Goal: Entertainment & Leisure: Consume media (video, audio)

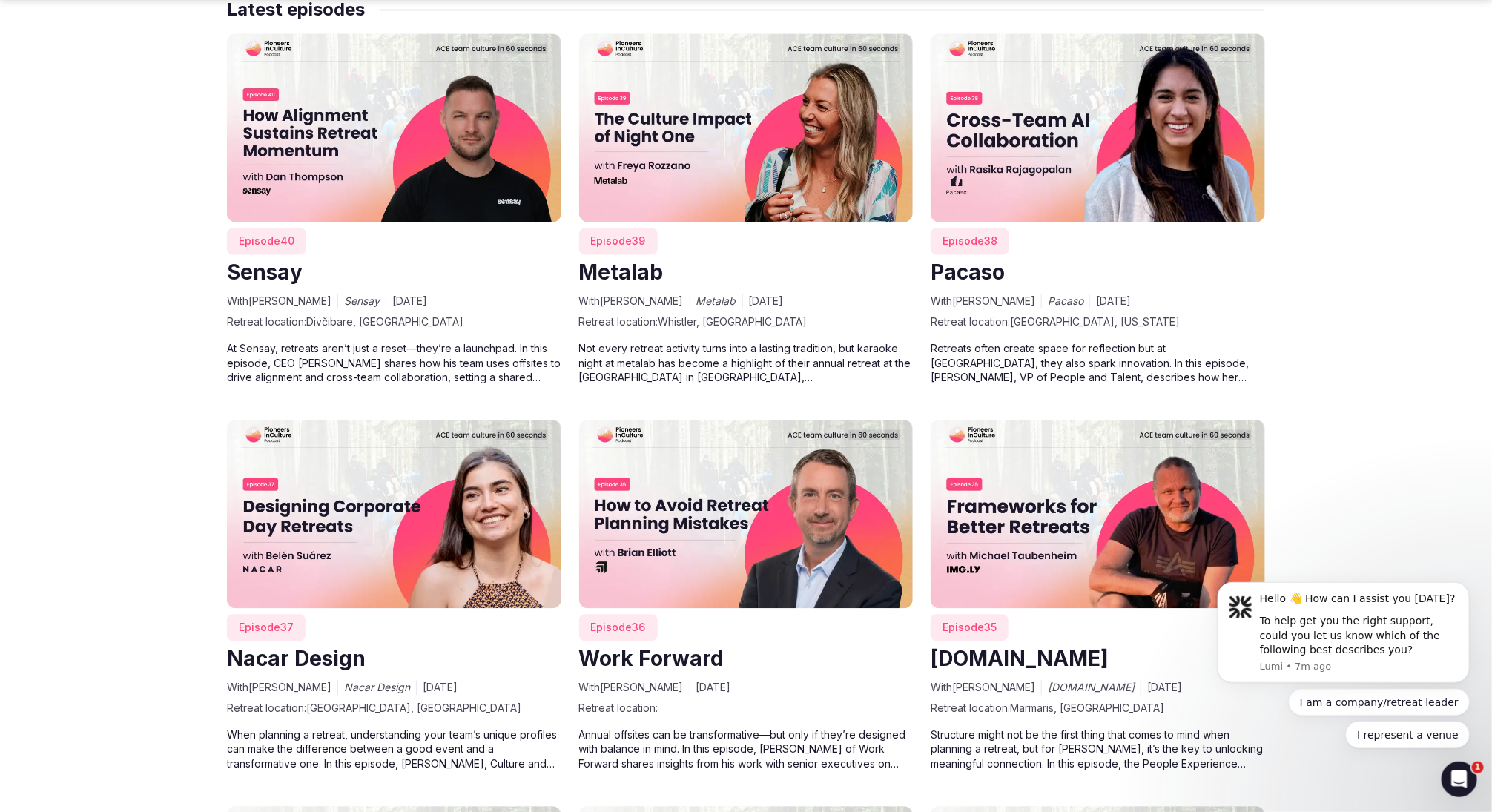
scroll to position [1550, 0]
click at [449, 140] on img at bounding box center [394, 126] width 334 height 188
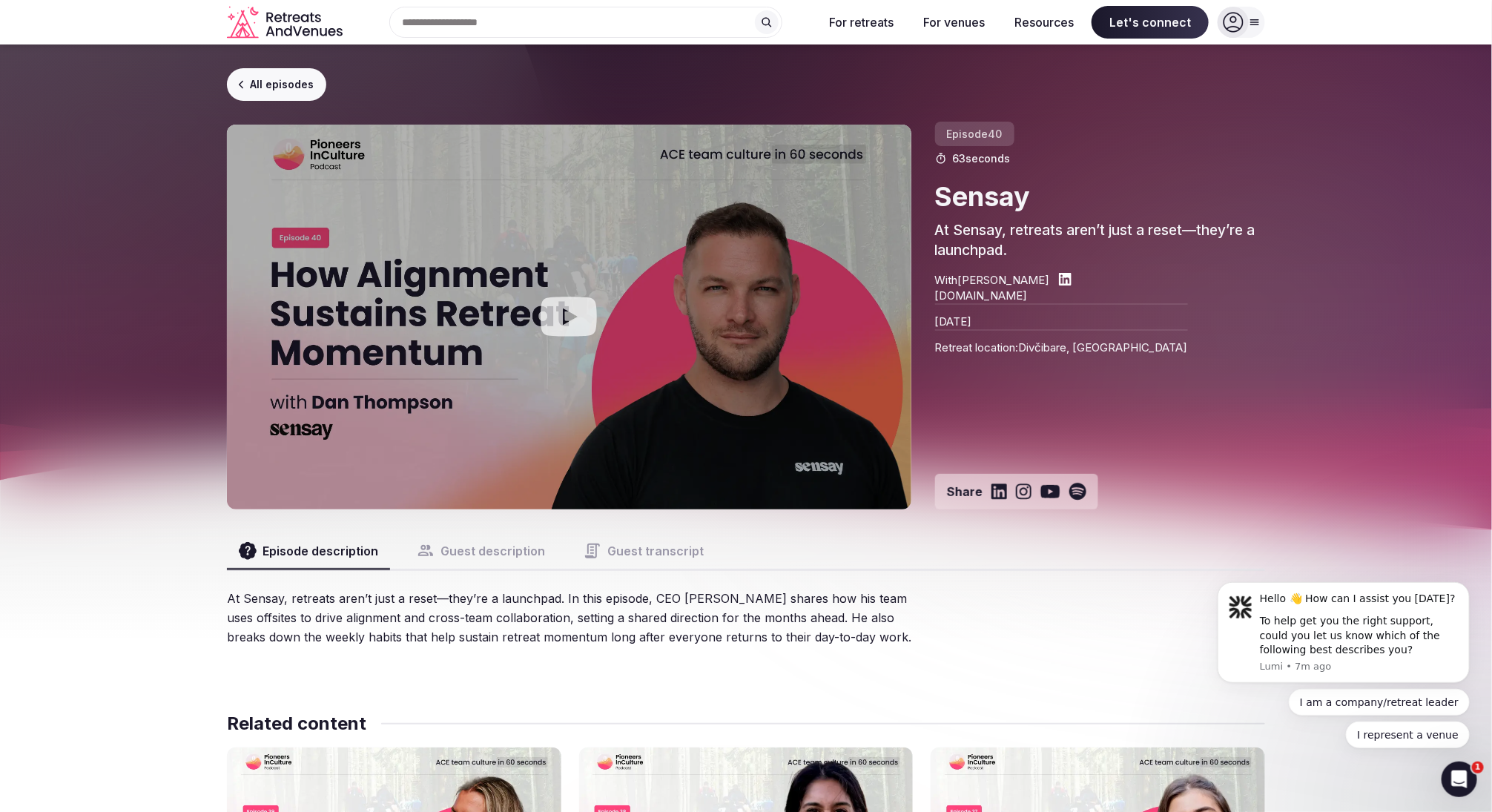
click at [485, 552] on button "Guest description" at bounding box center [481, 551] width 152 height 36
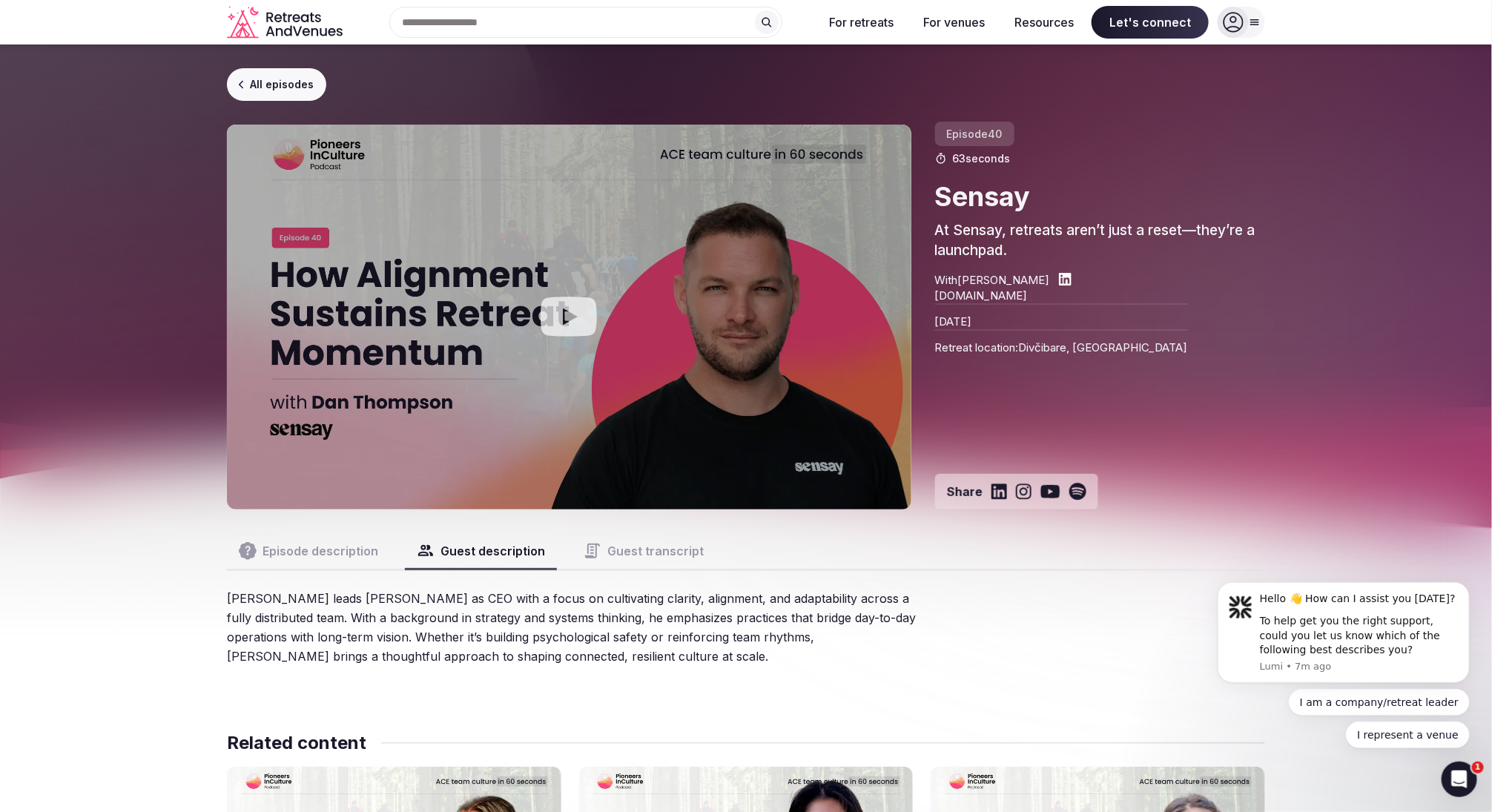
click at [617, 556] on button "Guest transcript" at bounding box center [643, 551] width 144 height 36
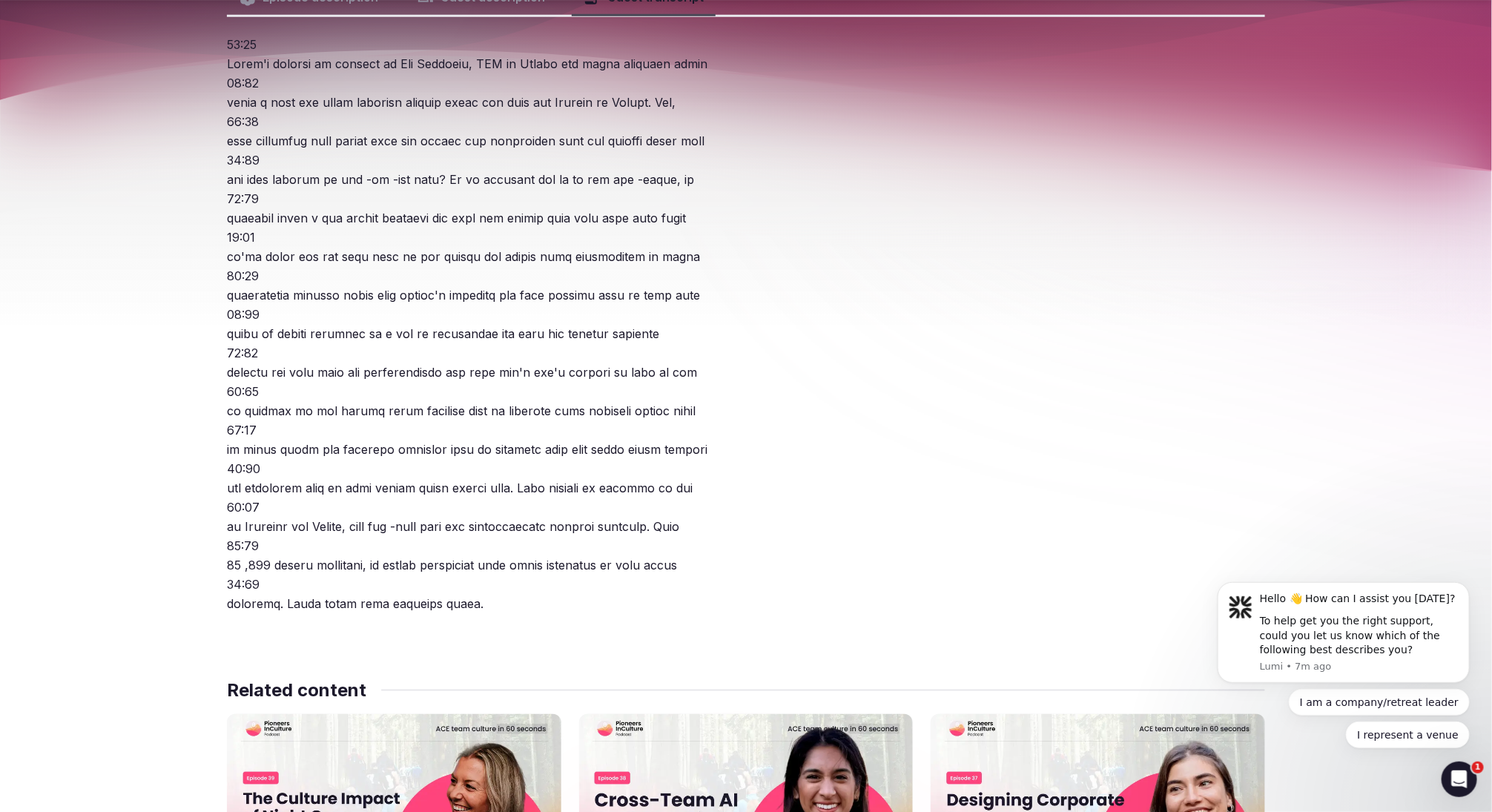
scroll to position [556, 0]
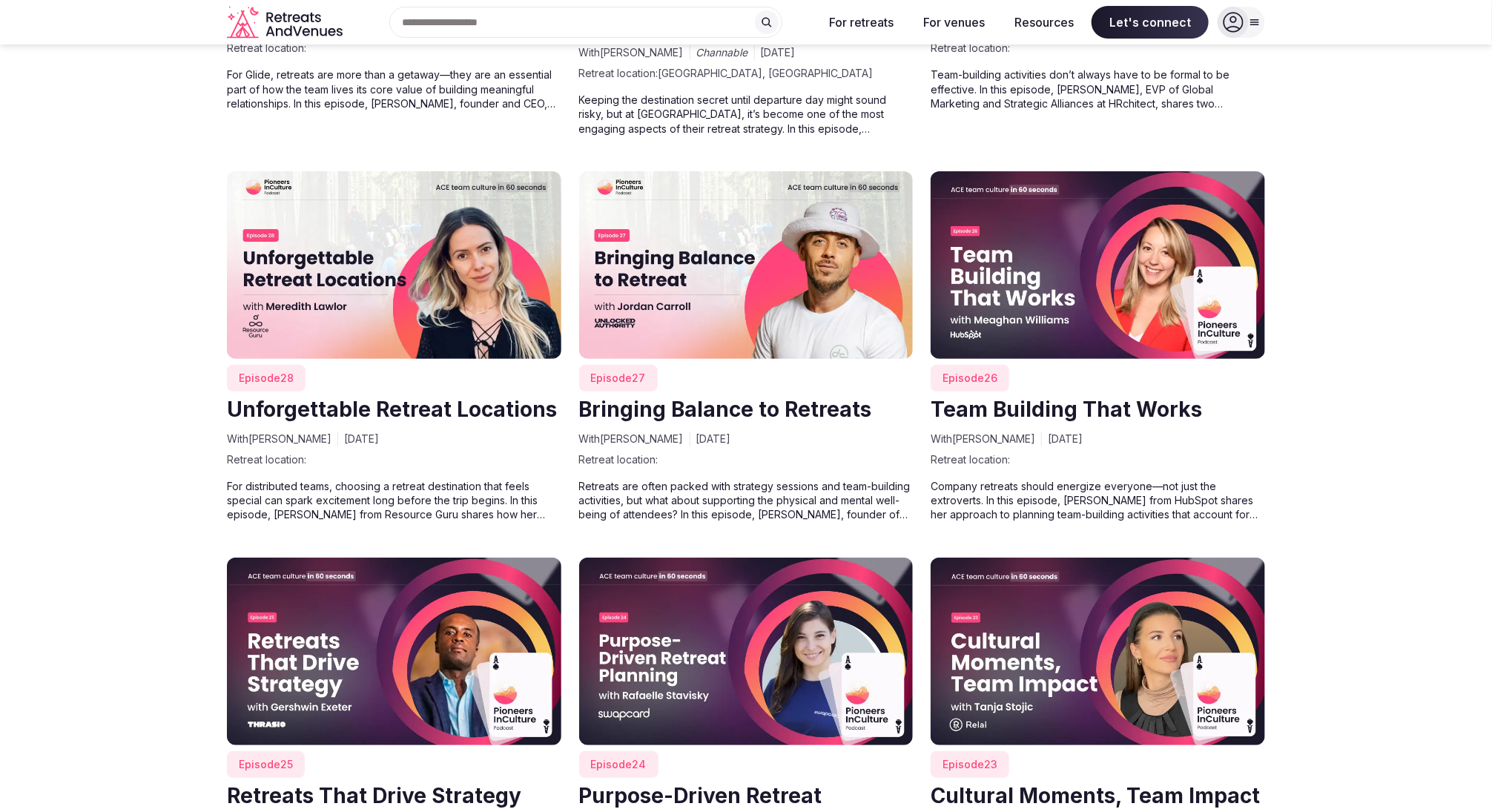
scroll to position [3002, 0]
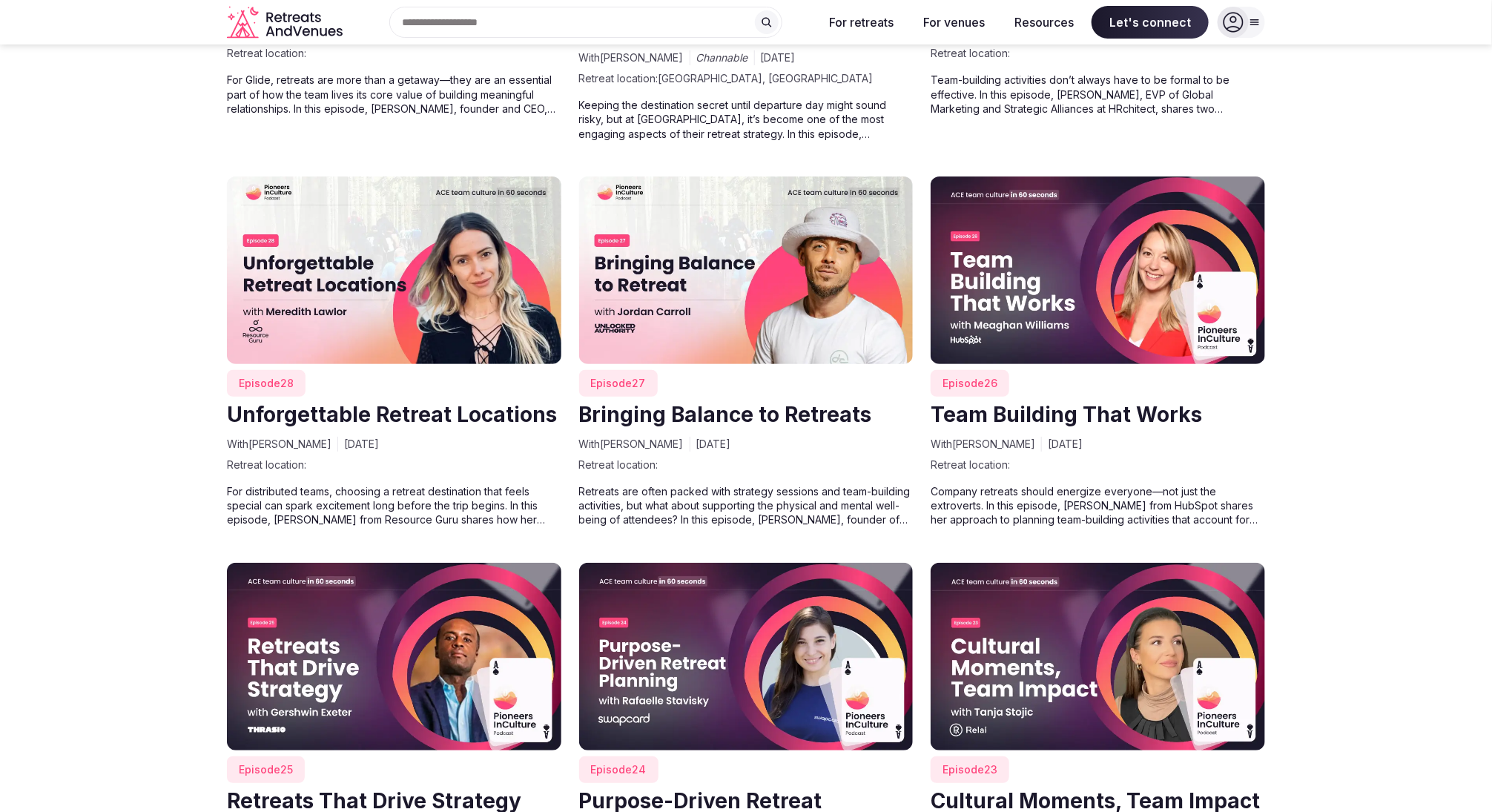
click at [734, 262] on img at bounding box center [746, 270] width 334 height 188
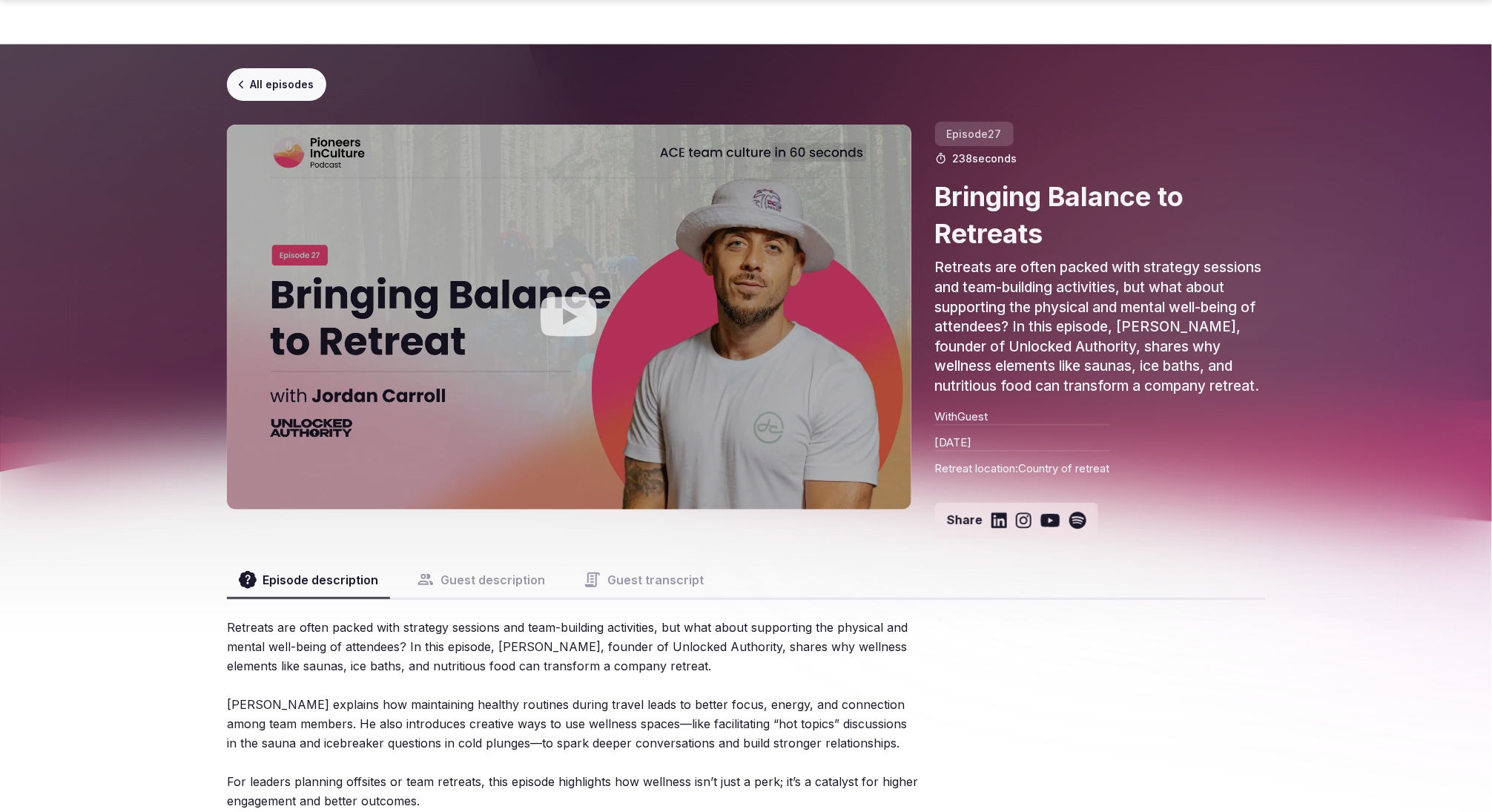
scroll to position [105, 0]
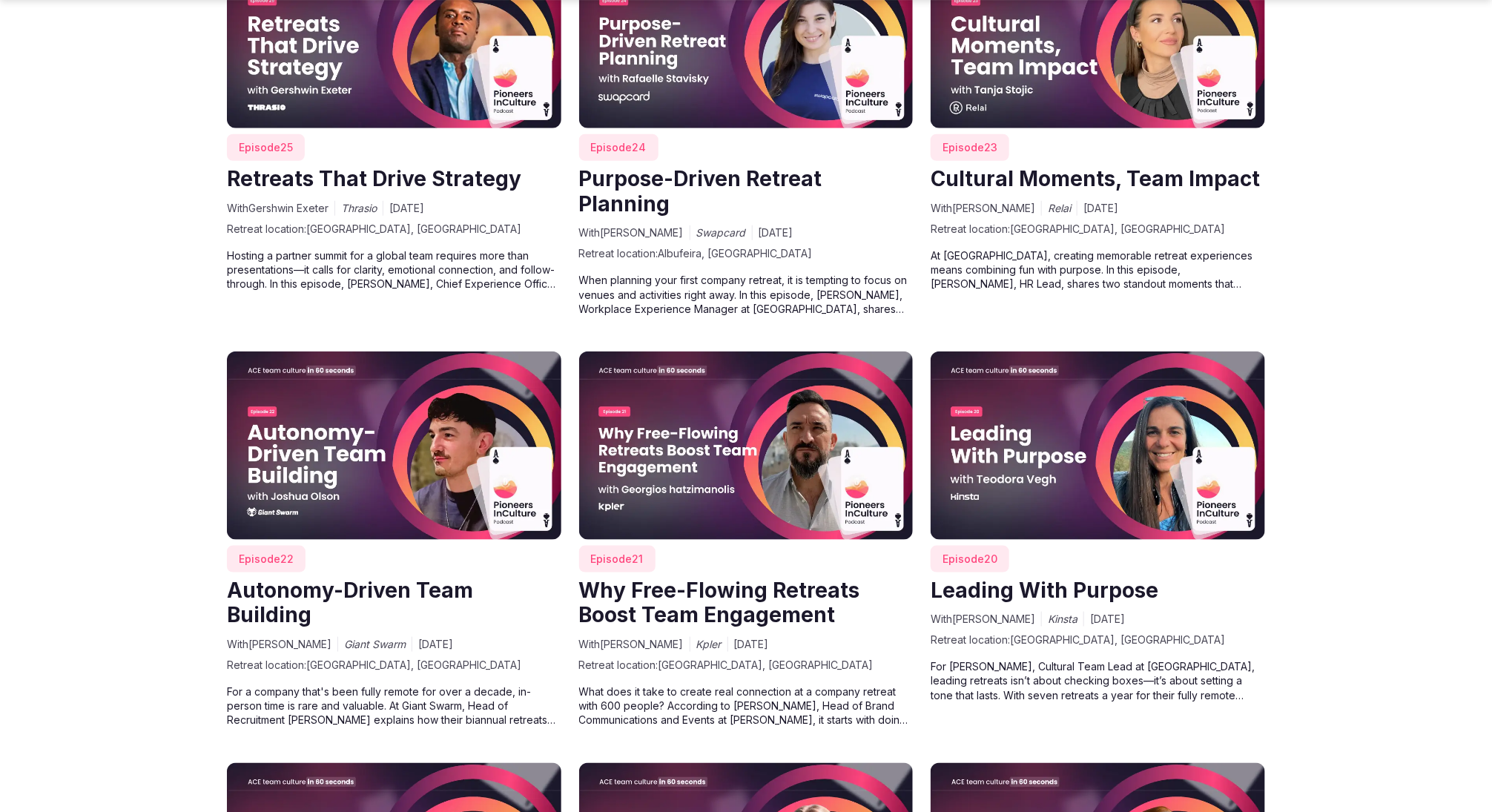
scroll to position [3651, 0]
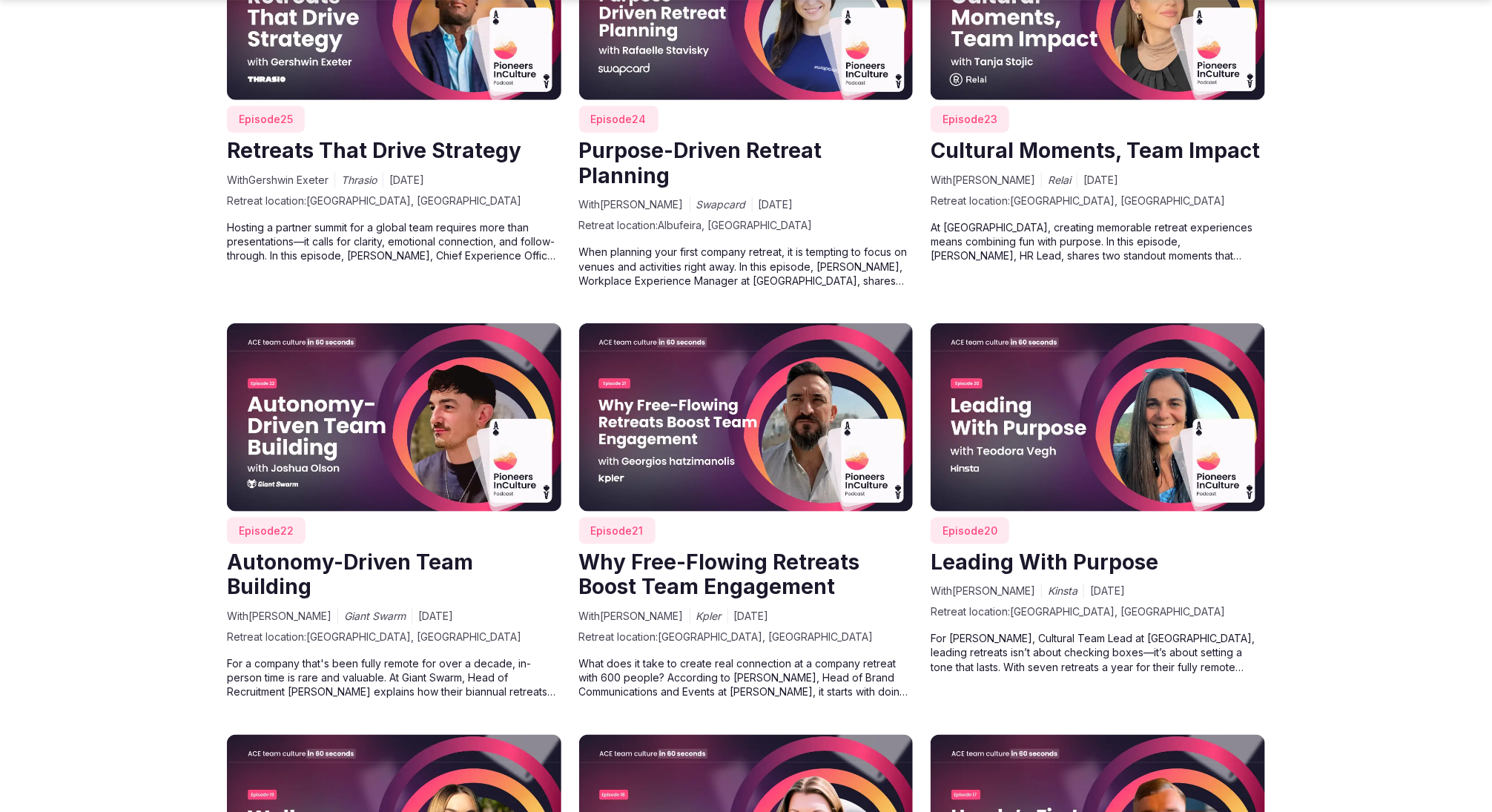
click at [438, 423] on img at bounding box center [394, 417] width 334 height 188
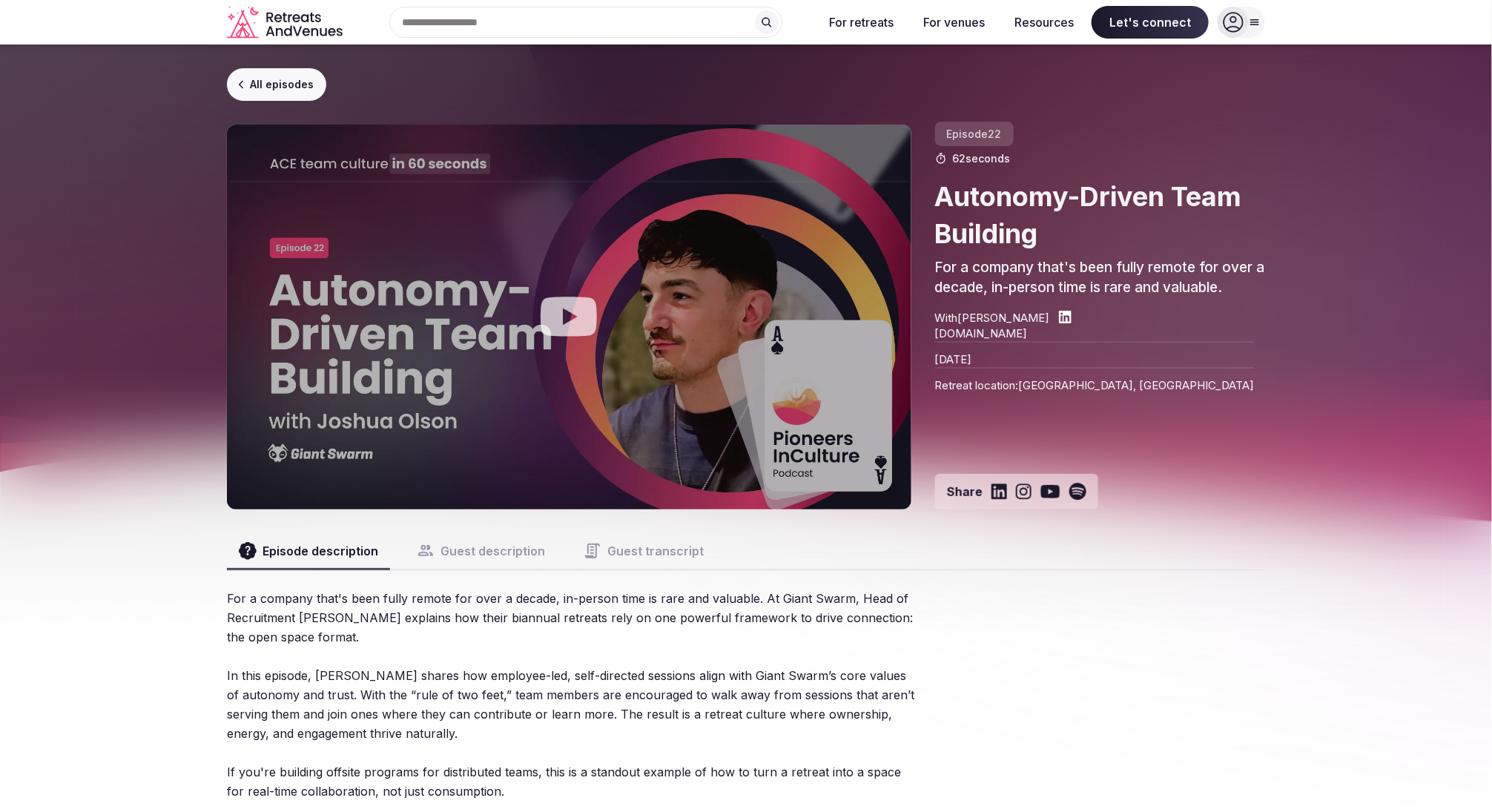
click at [1072, 314] on icon at bounding box center [1065, 317] width 13 height 13
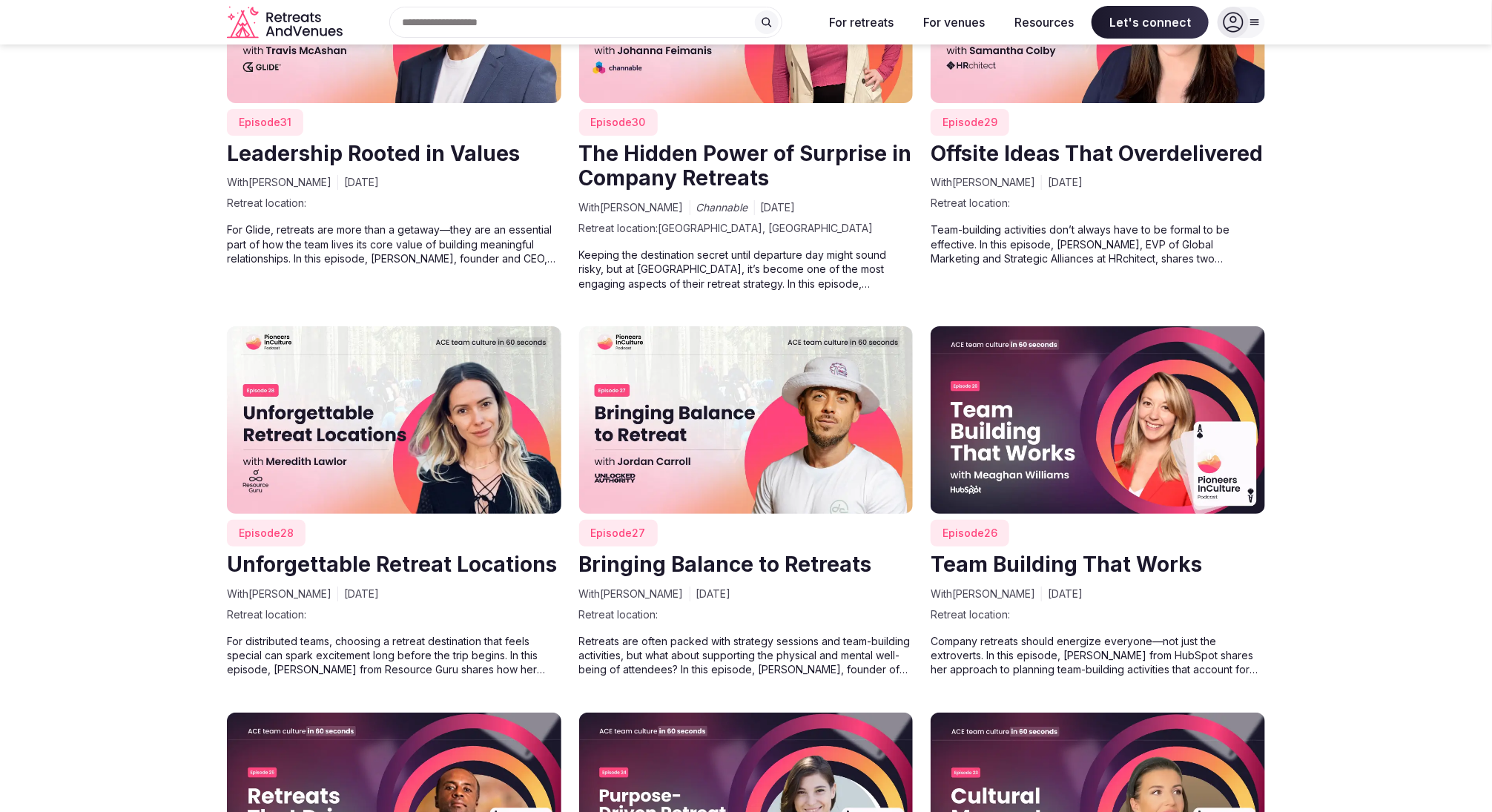
scroll to position [2850, 0]
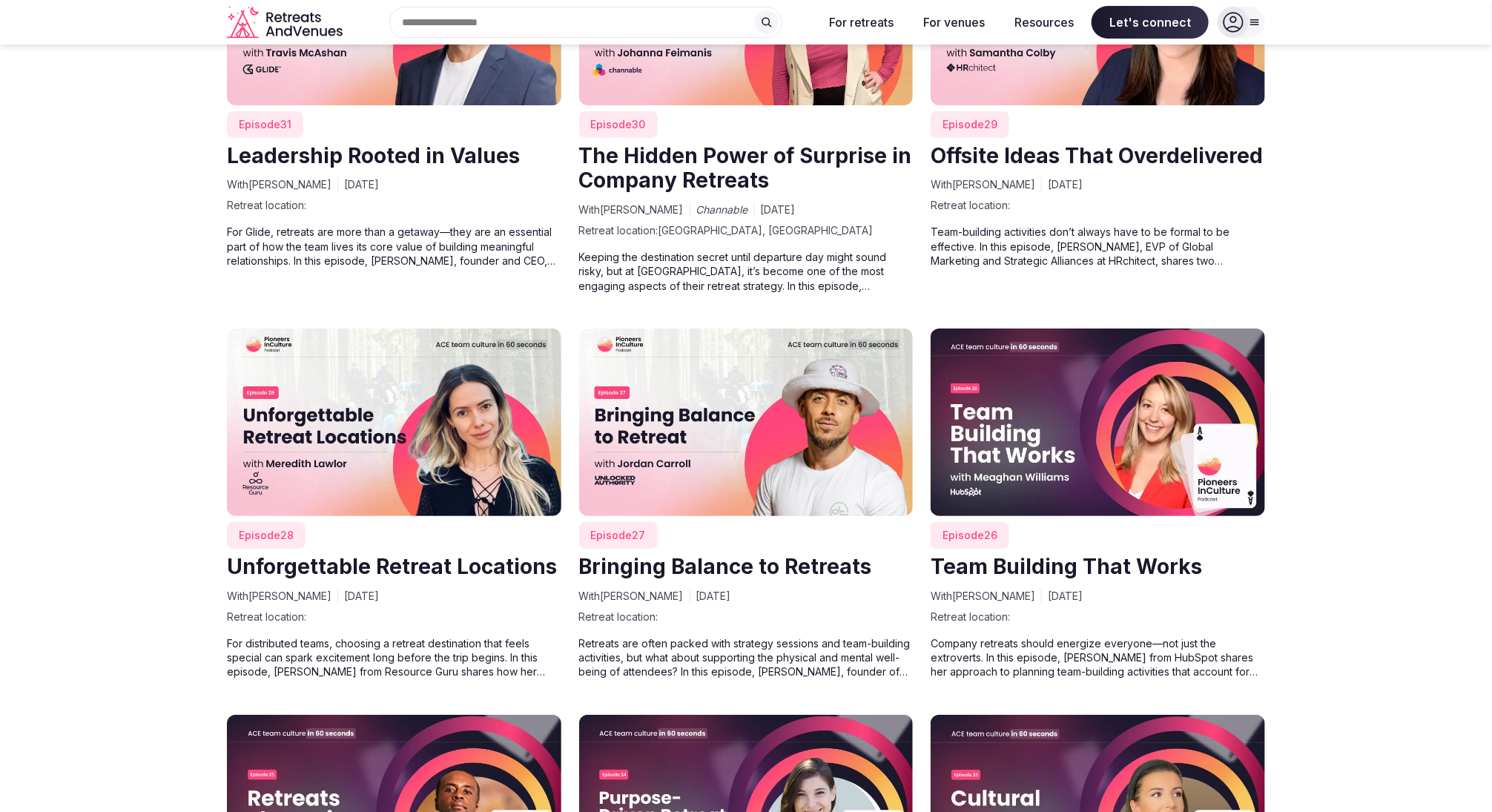
click at [394, 424] on img at bounding box center [394, 422] width 334 height 188
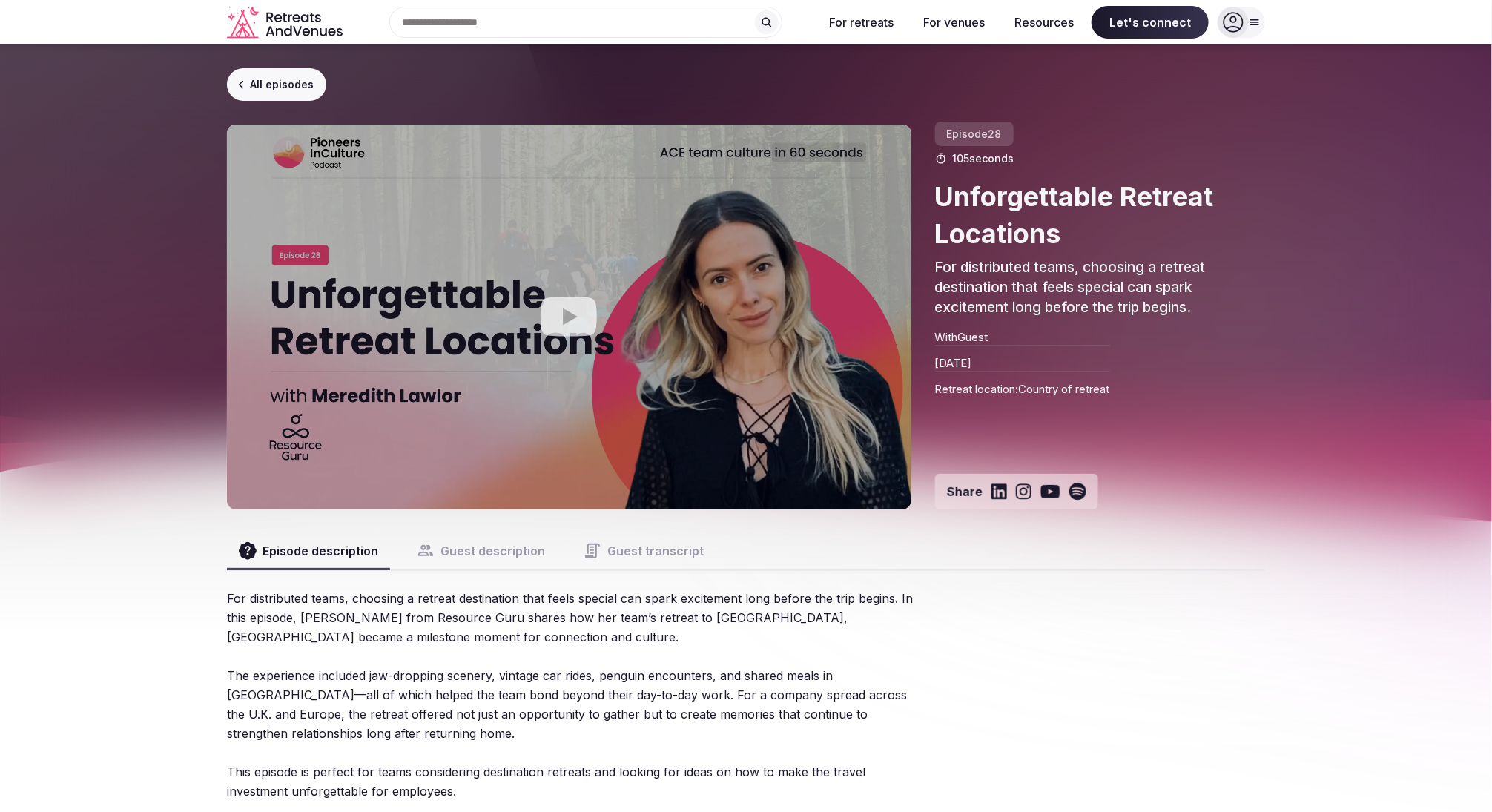
click at [287, 84] on link "All episodes" at bounding box center [277, 84] width 99 height 33
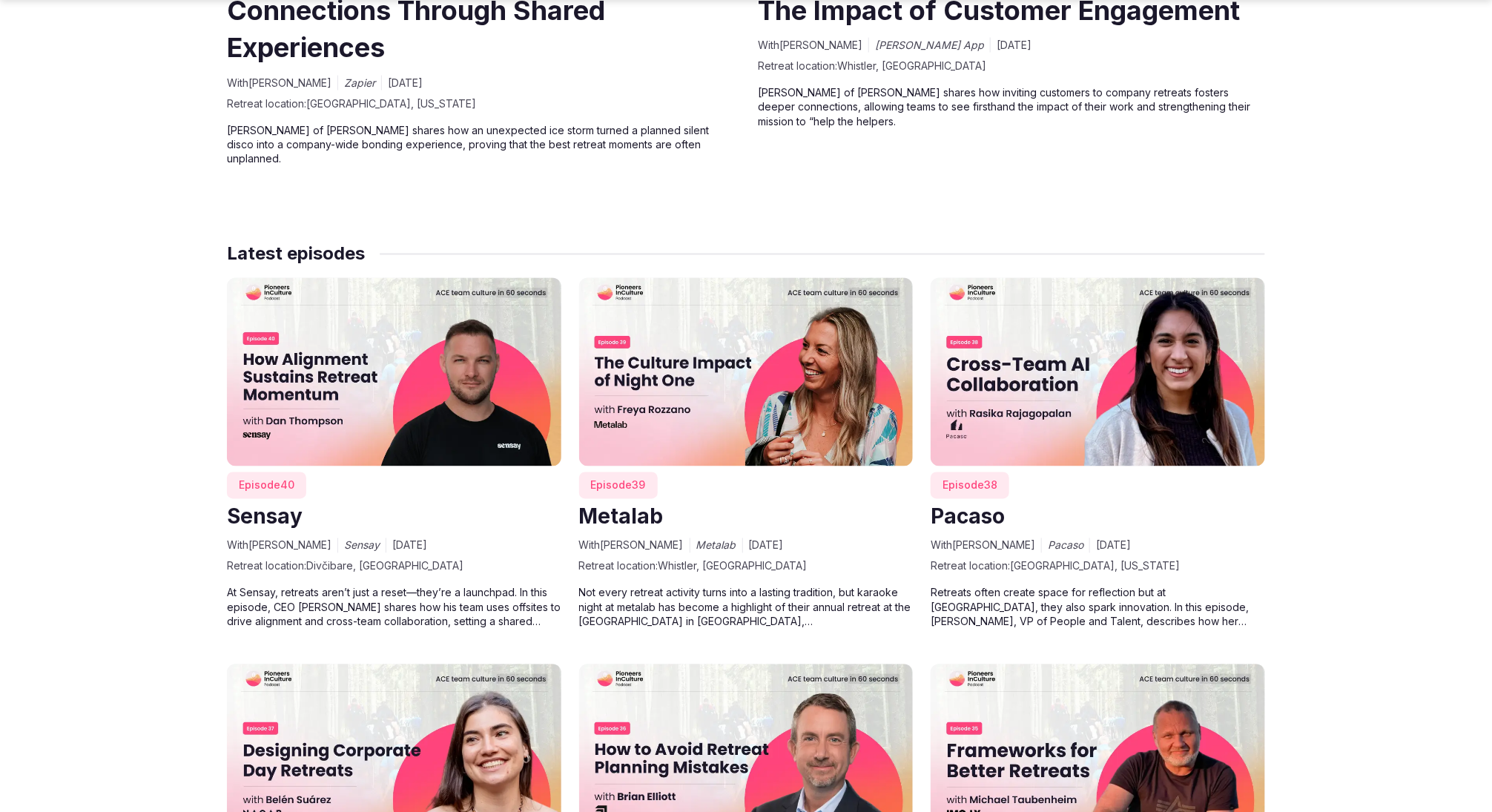
scroll to position [1333, 0]
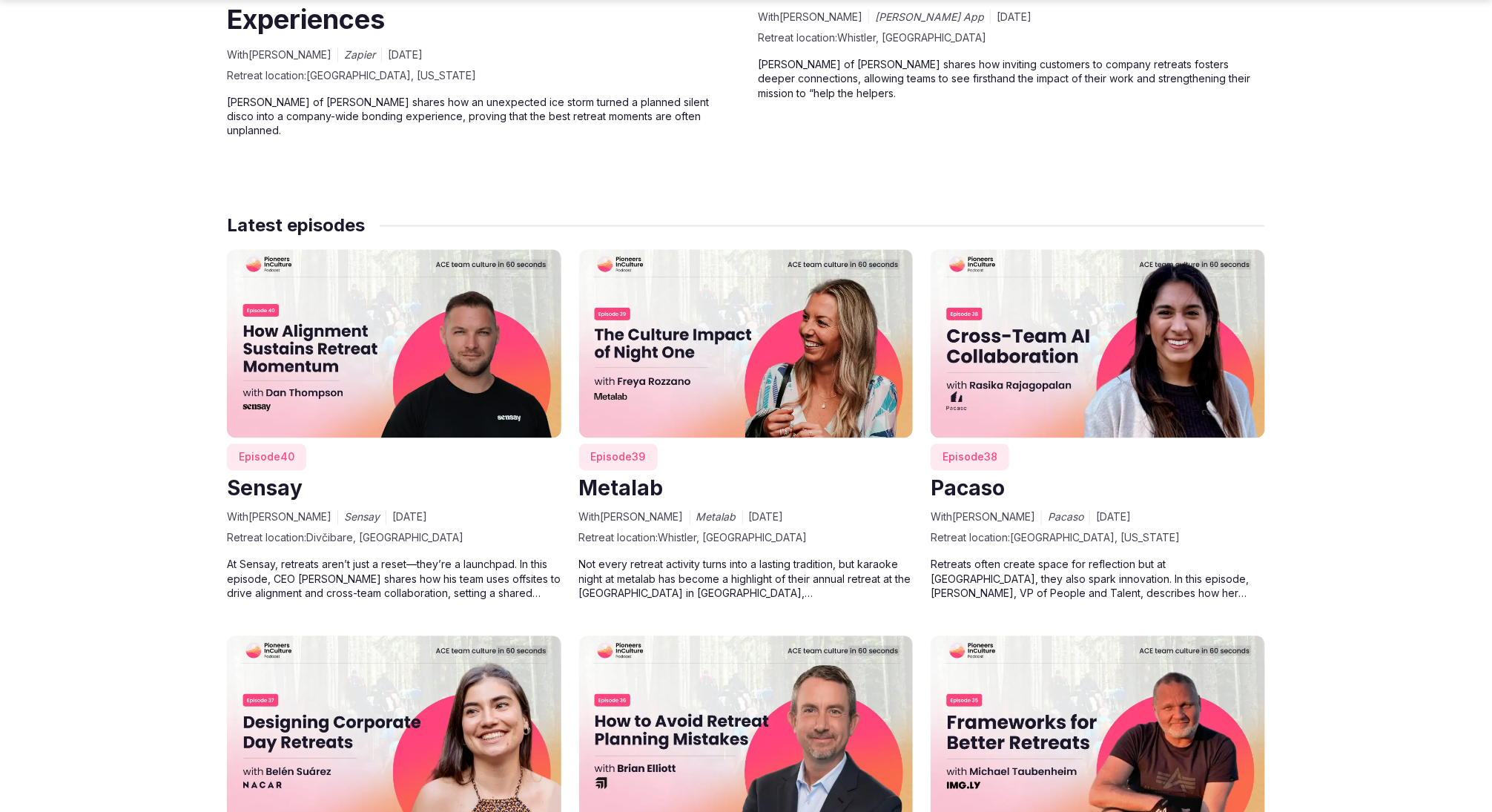
click at [520, 344] on img at bounding box center [394, 343] width 334 height 188
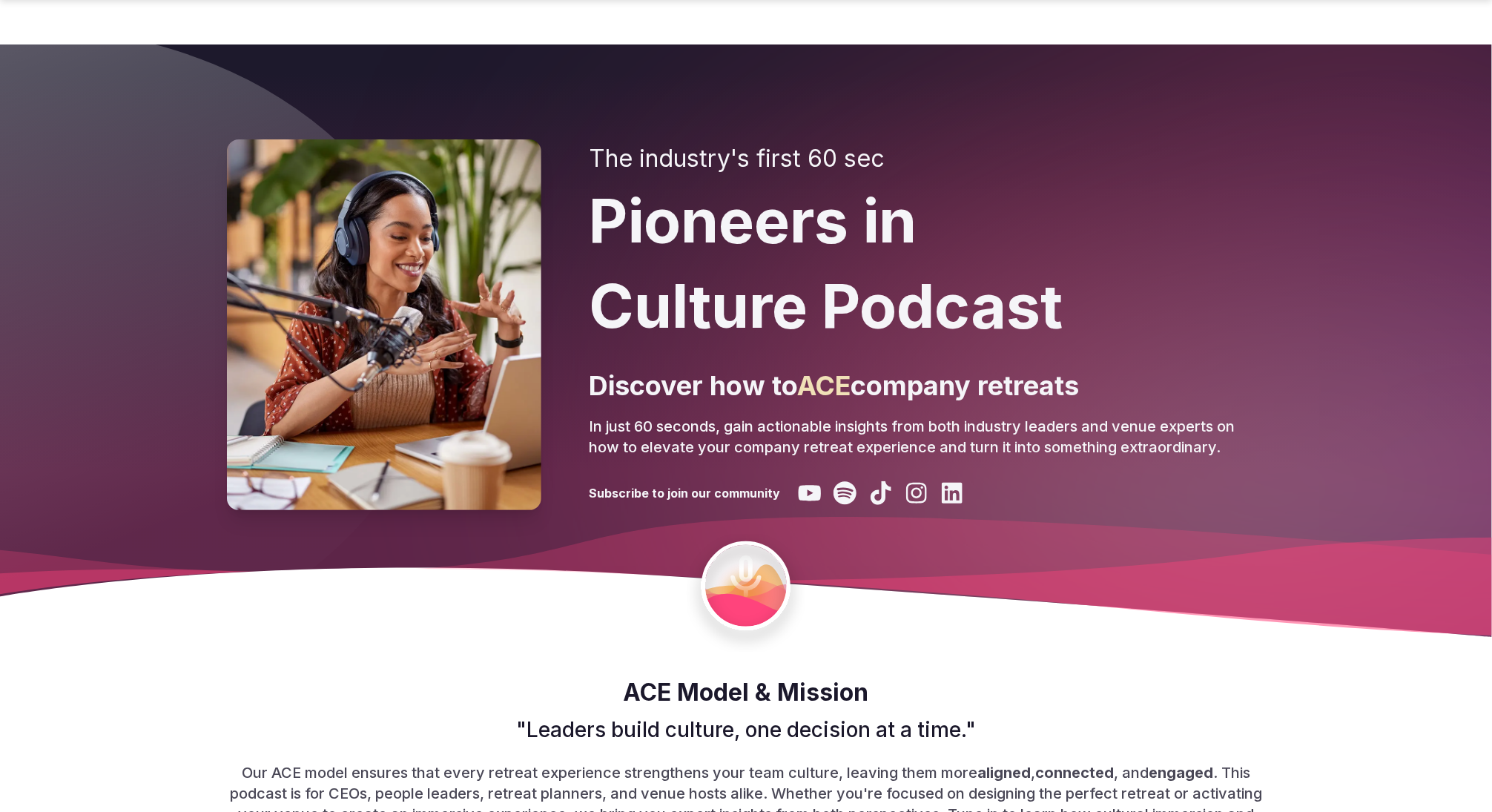
scroll to position [1333, 0]
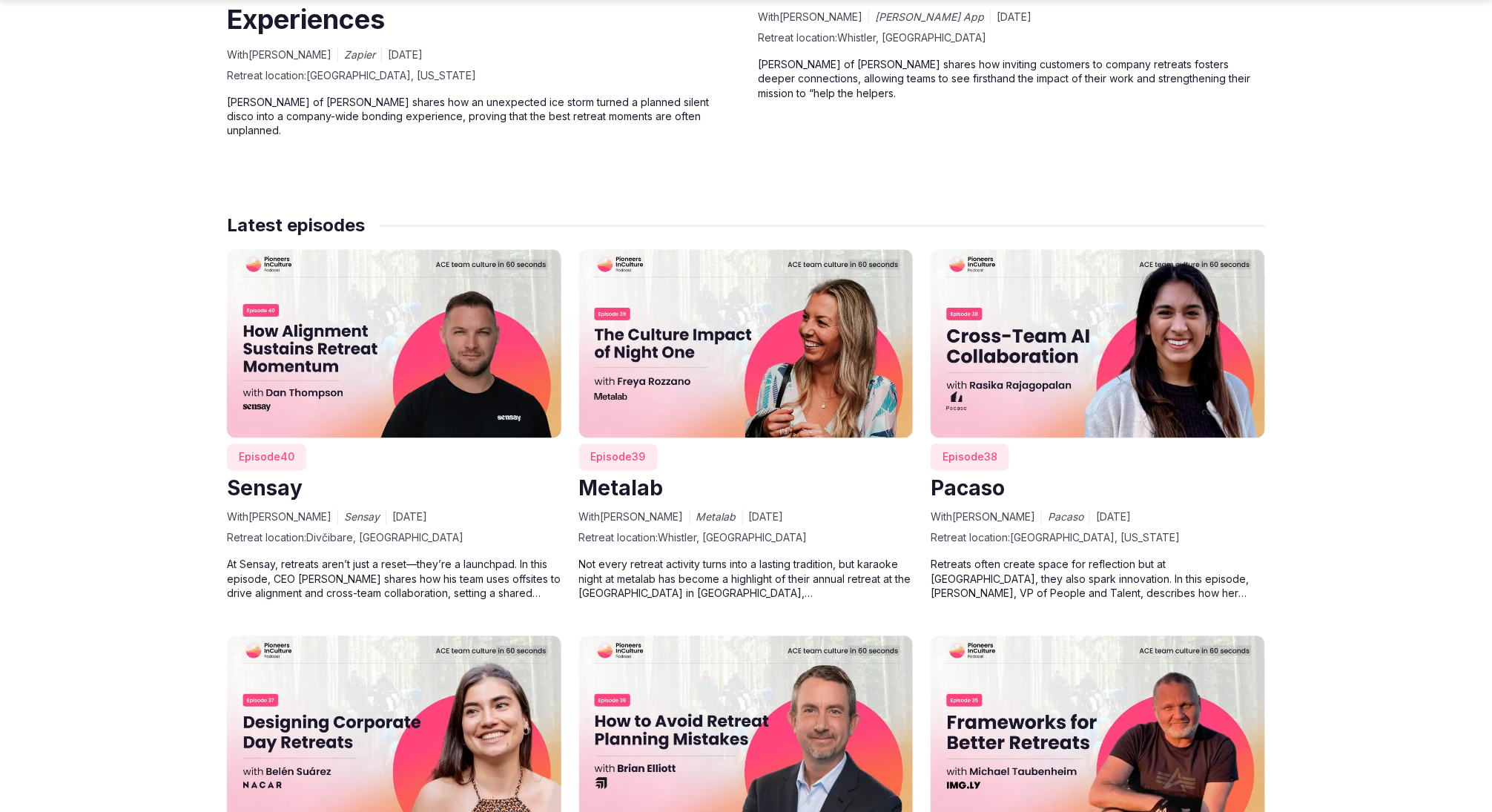
click at [715, 317] on img at bounding box center [746, 343] width 334 height 188
